Goal: Transaction & Acquisition: Purchase product/service

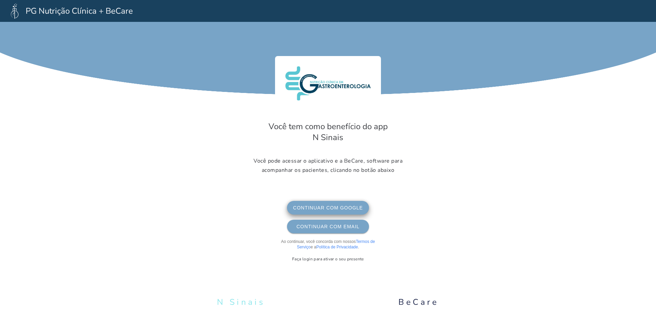
click at [331, 209] on span "Continuar com Google" at bounding box center [327, 207] width 71 height 5
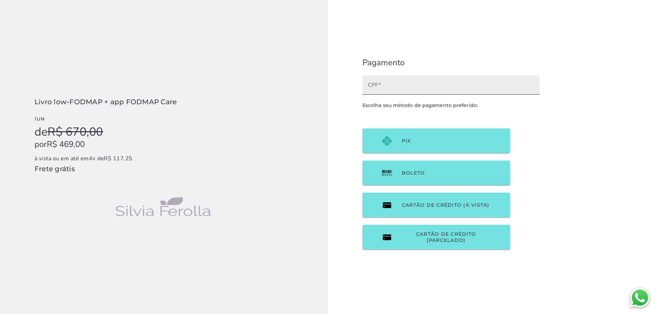
click at [403, 93] on label "CPF" at bounding box center [450, 84] width 177 height 19
click at [403, 92] on input "CPF" at bounding box center [451, 88] width 166 height 10
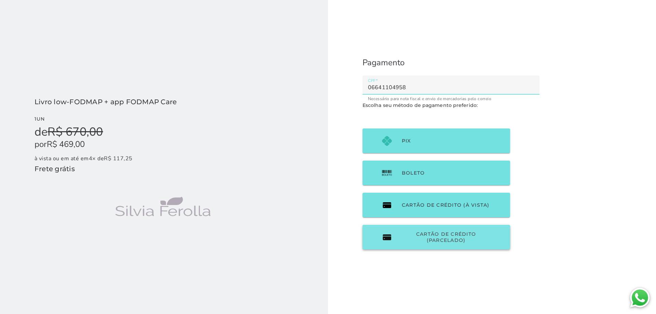
type input "06641104958"
type mwc-textfield "06641104958"
click at [430, 244] on button "Cartão de Crédito (parcelado)" at bounding box center [436, 237] width 148 height 25
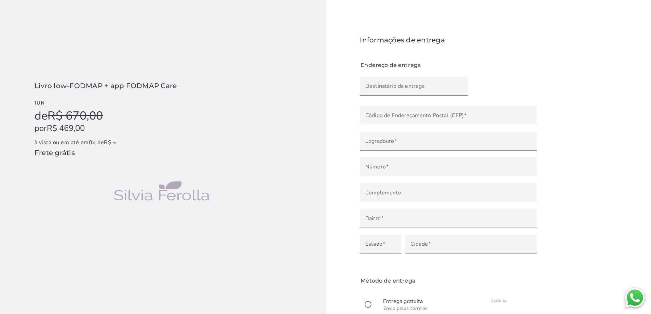
click at [392, 98] on div "Nome de quem receberá a encomenda do produto" at bounding box center [413, 99] width 97 height 7
type input "a"
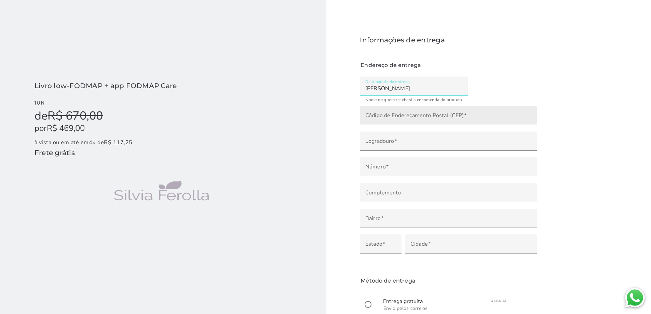
type input "Ana Flávia Amorim Scholze"
type mwc-textfield "Ana Flávia Amorim Scholze"
click at [382, 117] on input "Código de Endereçamento Postal (CEP)" at bounding box center [448, 118] width 166 height 10
type input "78043-407"
type input "Rua Estevão de Mendonça"
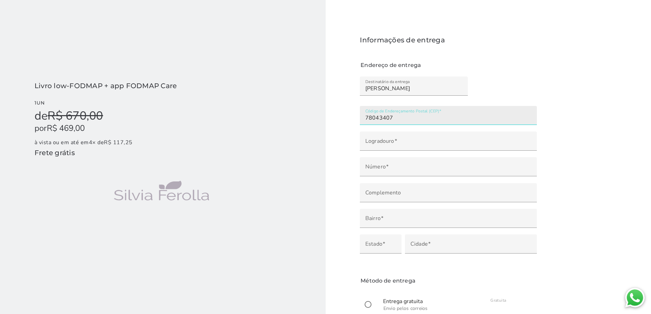
type input "Quilombo"
type input "Cuiabá"
type input "MT"
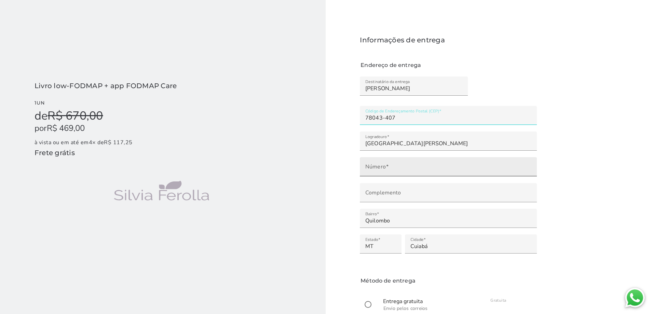
type input "78043-407"
type mwc-textfield "78043-407"
click at [383, 167] on input "Número" at bounding box center [448, 169] width 166 height 10
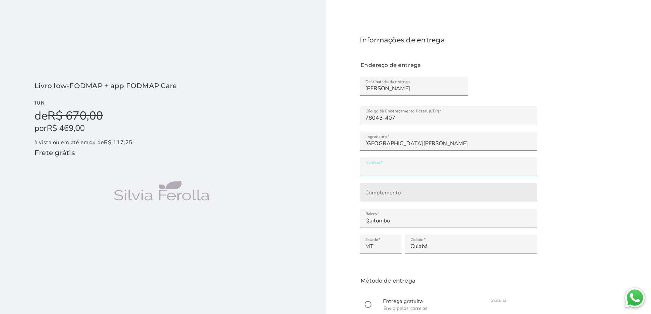
type input "****"
type mwc-textfield "1295"
click at [399, 196] on input "Complemento" at bounding box center [448, 195] width 166 height 10
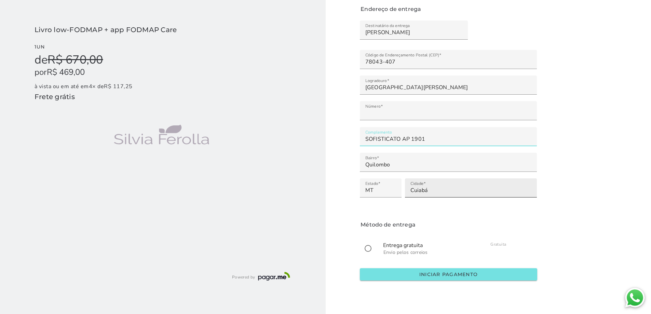
scroll to position [57, 0]
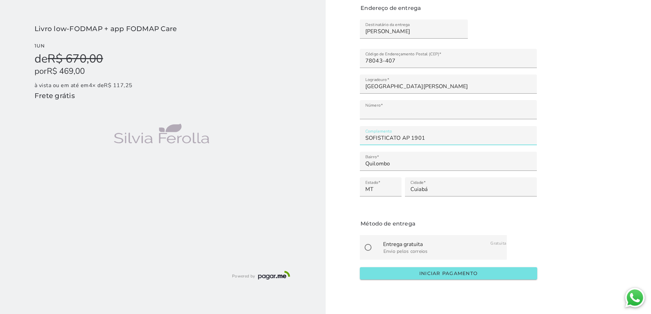
type input "SOFISTICATO AP 1901"
type mwc-textfield "SOFISTICATO AP 1901"
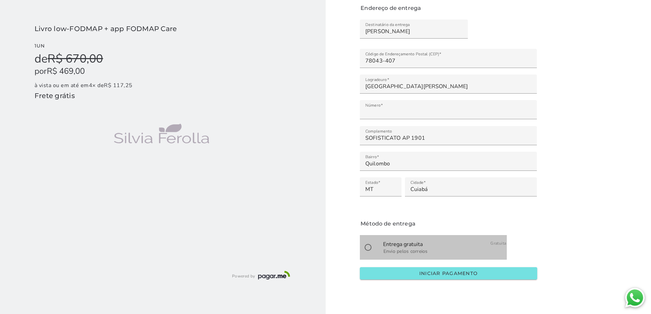
click at [379, 242] on mwc-radio-list-item "Entrega gratuita Envio pelos correios Gratuita" at bounding box center [433, 247] width 147 height 25
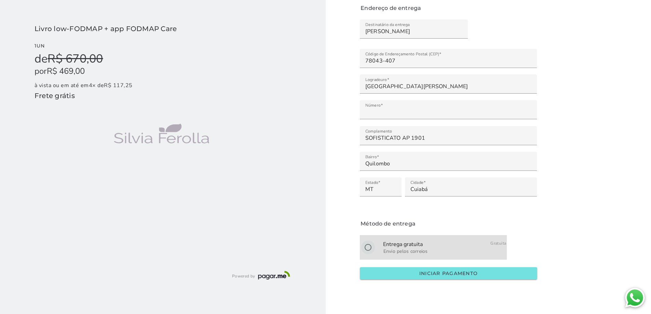
click at [367, 248] on input "radio" at bounding box center [368, 247] width 16 height 16
radio input "****"
type mwc-radio "on"
click at [430, 268] on button "Iniciar pagamento" at bounding box center [448, 273] width 177 height 12
